Goal: Task Accomplishment & Management: Use online tool/utility

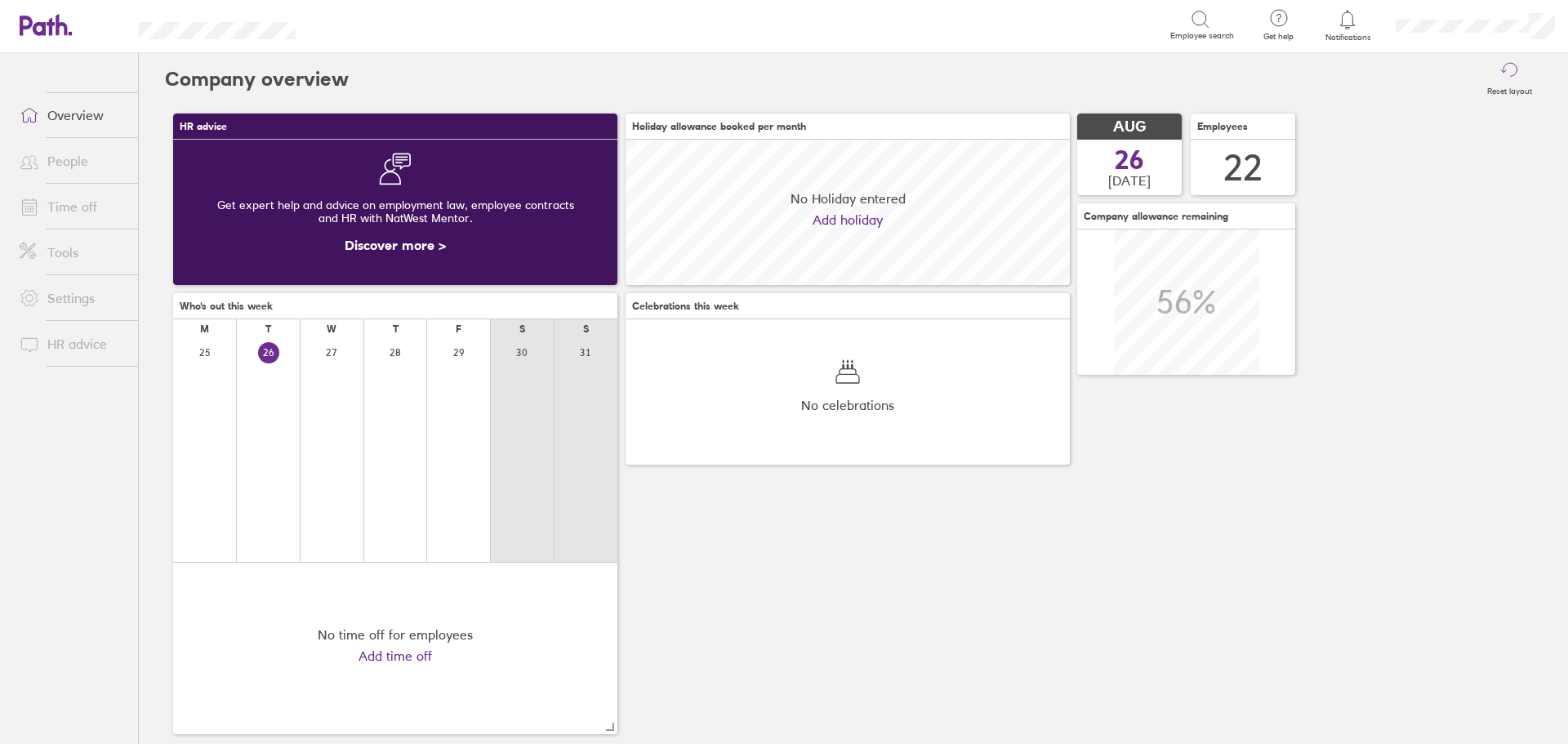
scroll to position [145, 444]
click at [89, 201] on link "Time off" at bounding box center [72, 207] width 131 height 33
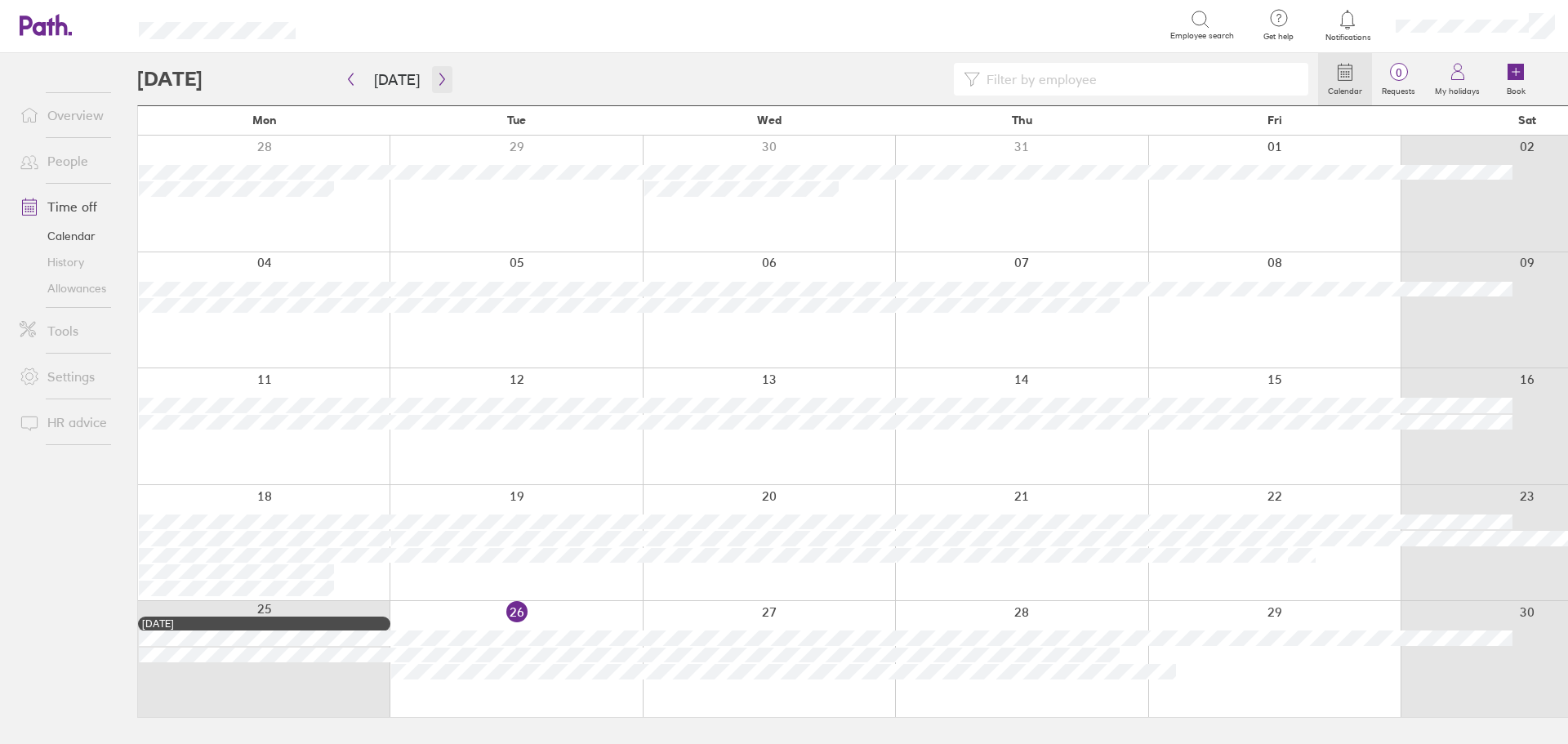
click at [452, 86] on button "button" at bounding box center [442, 80] width 20 height 27
